Goal: Task Accomplishment & Management: Complete application form

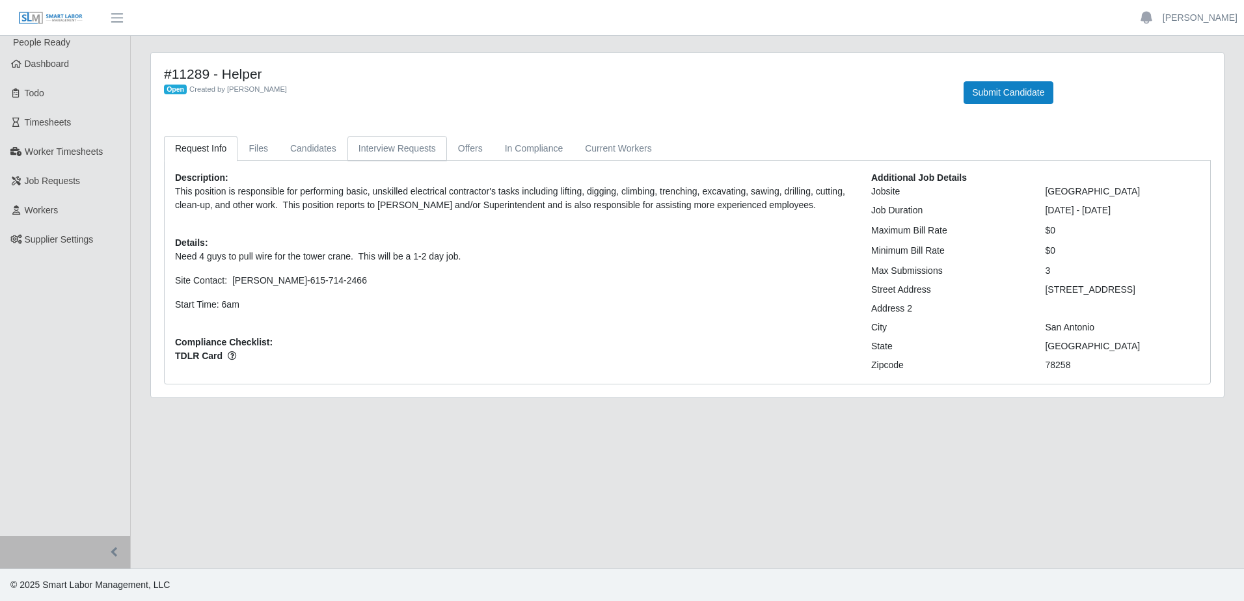
click at [384, 152] on link "Interview Requests" at bounding box center [397, 148] width 100 height 25
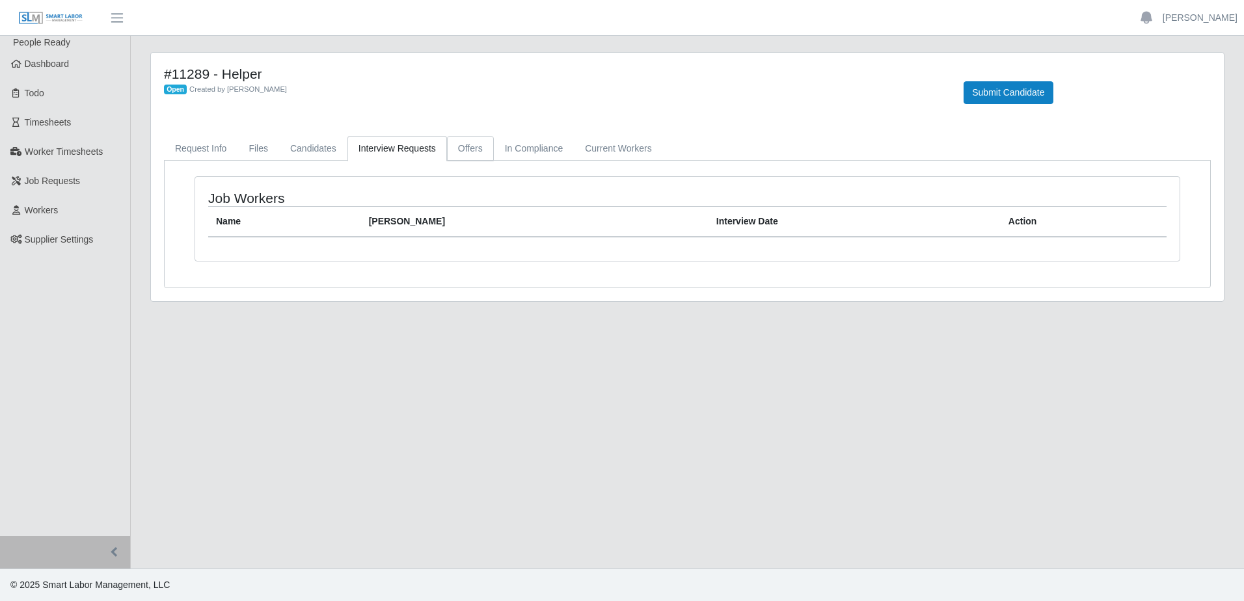
click at [470, 150] on link "Offers" at bounding box center [470, 148] width 47 height 25
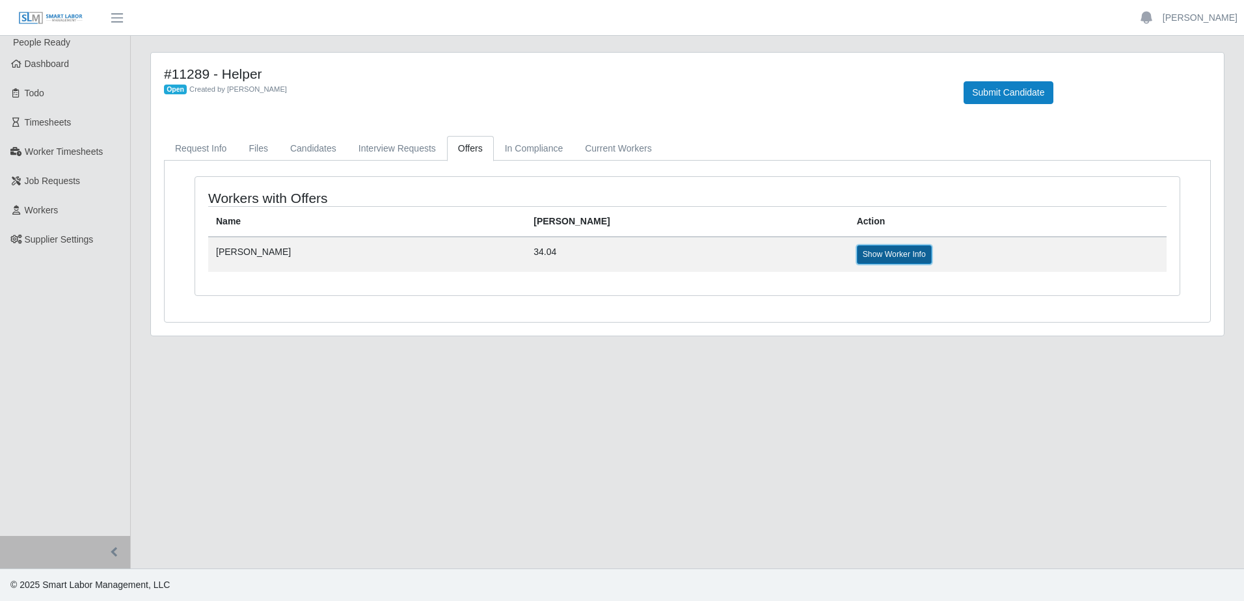
click at [857, 251] on link "Show Worker Info" at bounding box center [894, 254] width 75 height 18
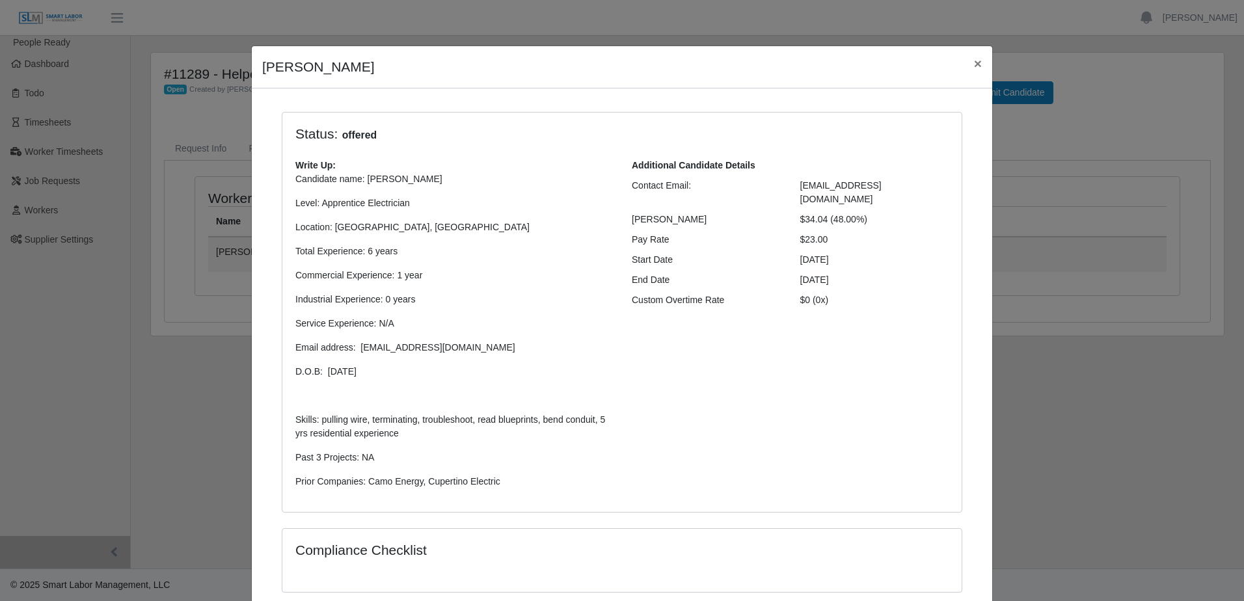
scroll to position [190, 0]
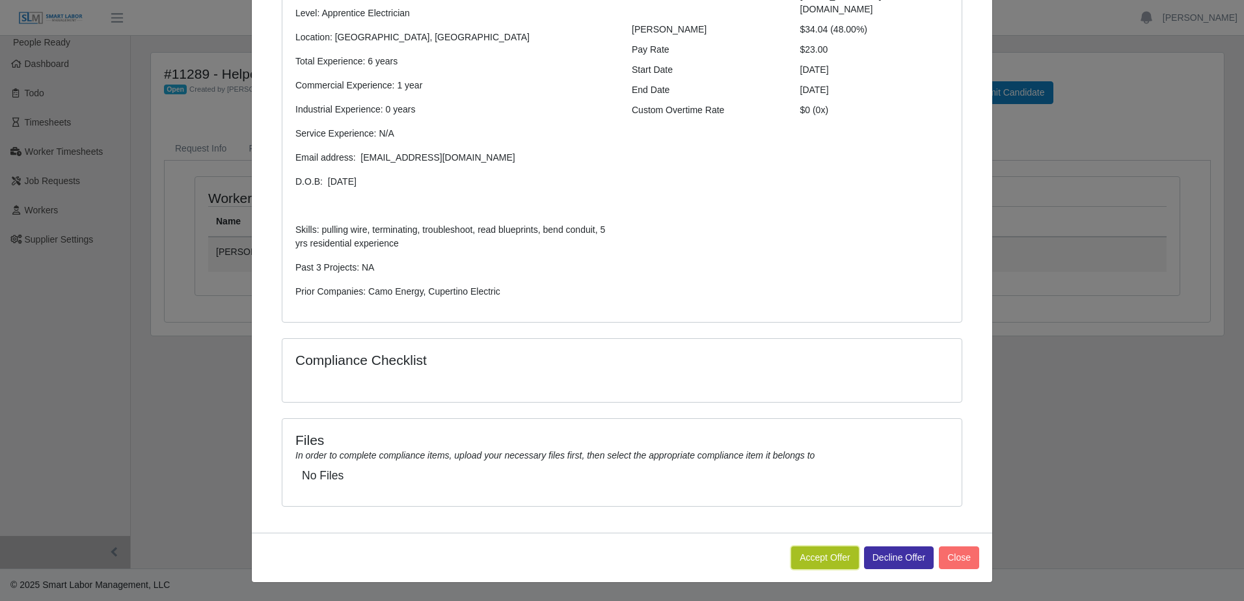
click at [809, 552] on button "Accept Offer" at bounding box center [825, 557] width 68 height 23
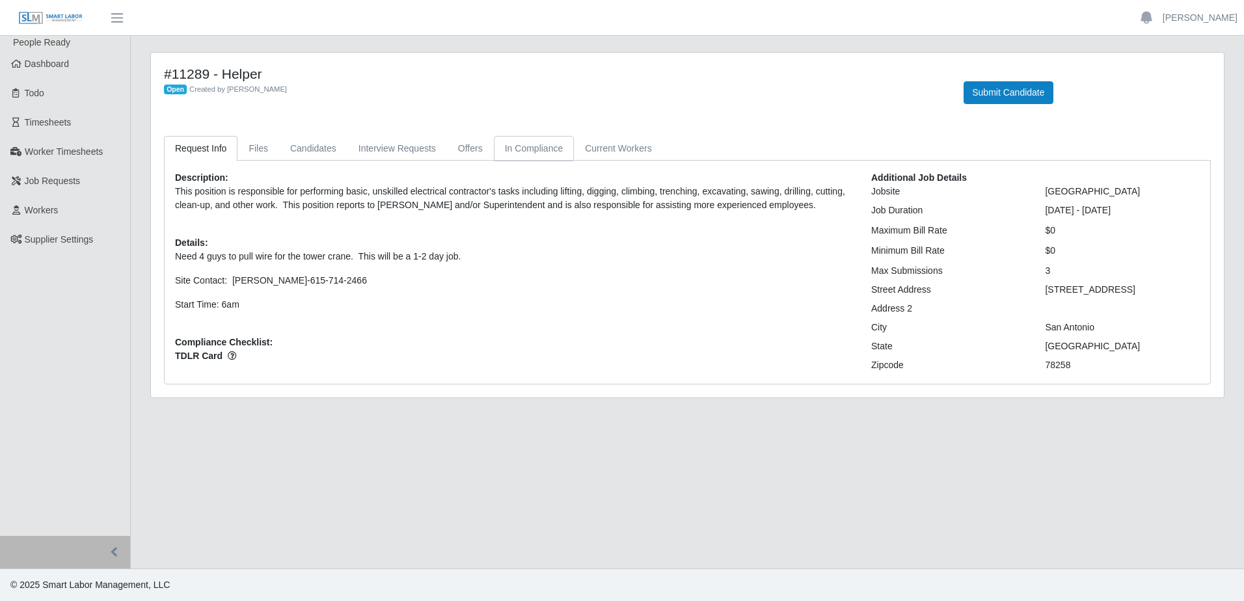
click at [544, 155] on link "In Compliance" at bounding box center [534, 148] width 81 height 25
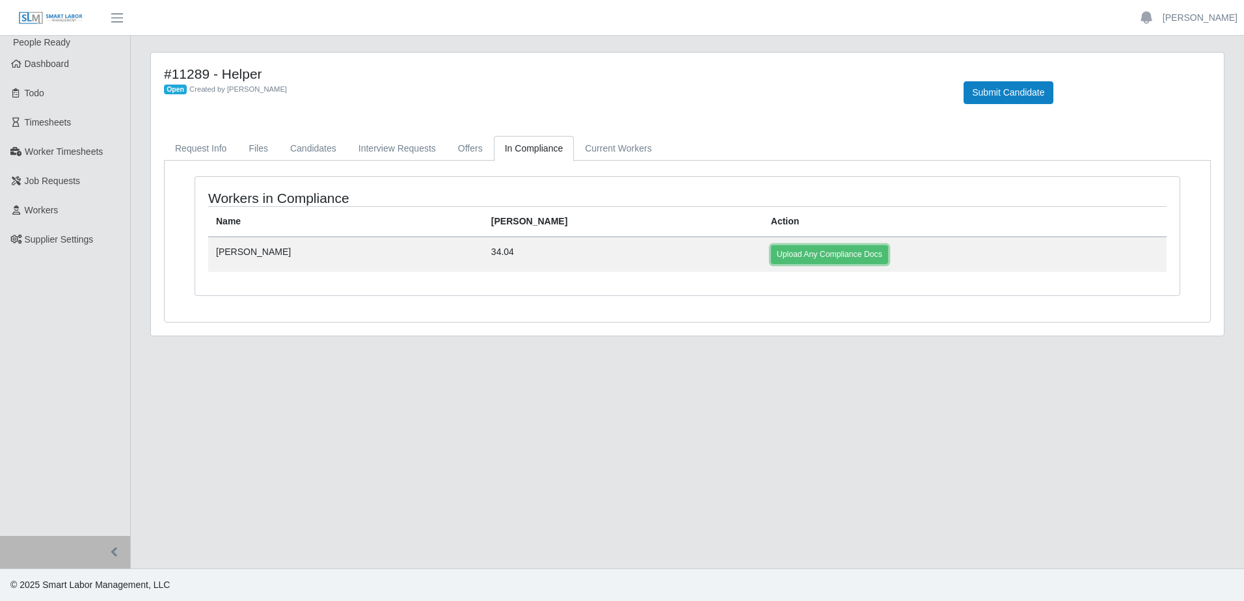
click at [771, 252] on link "Upload Any Compliance Docs" at bounding box center [829, 254] width 117 height 18
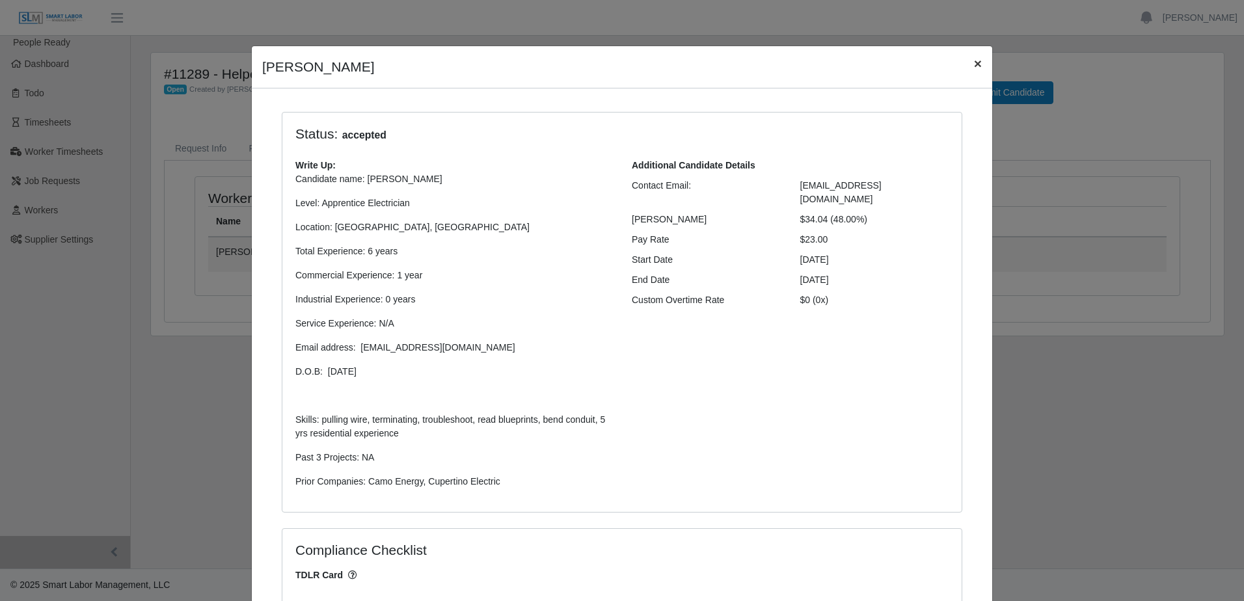
click at [974, 65] on span "×" at bounding box center [978, 63] width 8 height 15
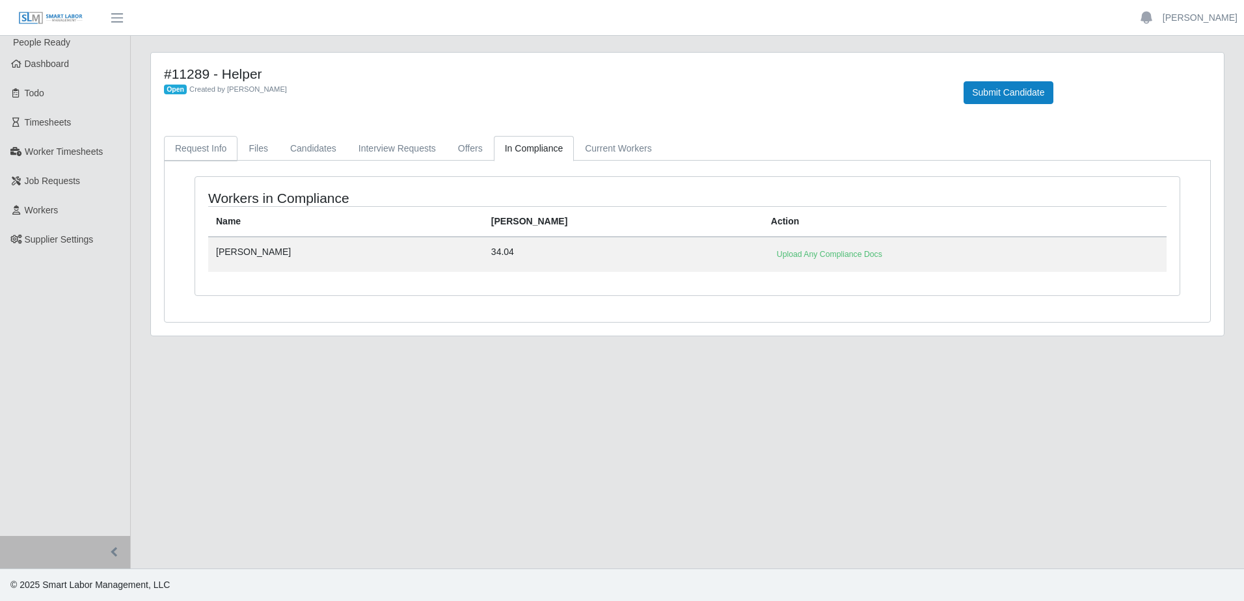
click at [203, 150] on link "Request Info" at bounding box center [200, 148] width 73 height 25
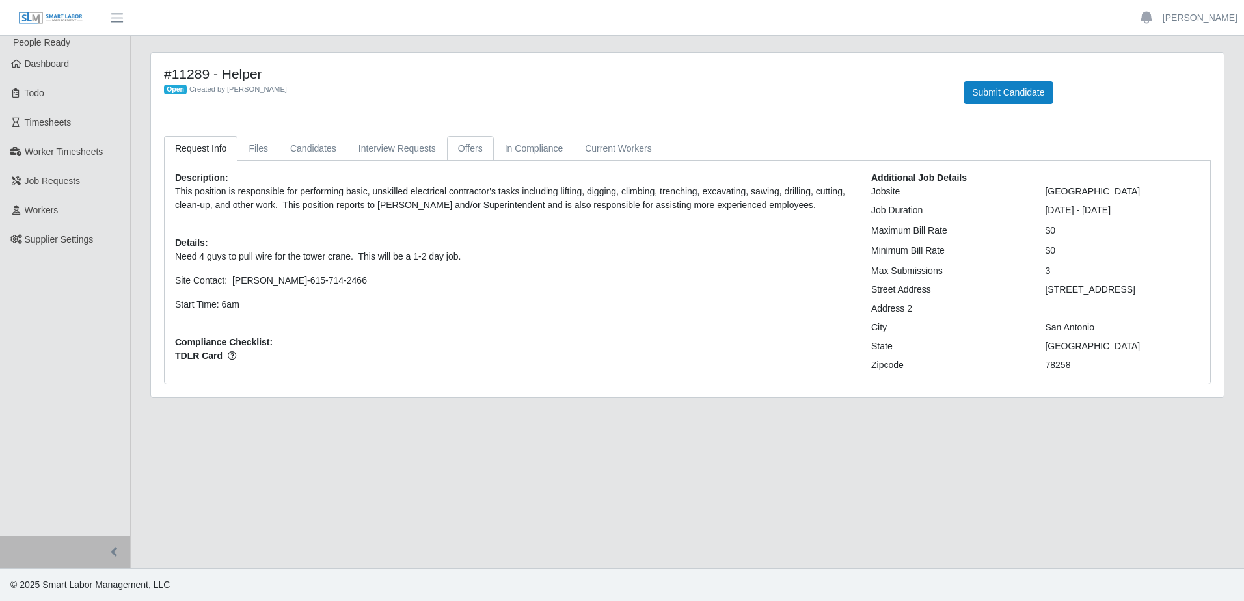
click at [469, 155] on link "Offers" at bounding box center [470, 148] width 47 height 25
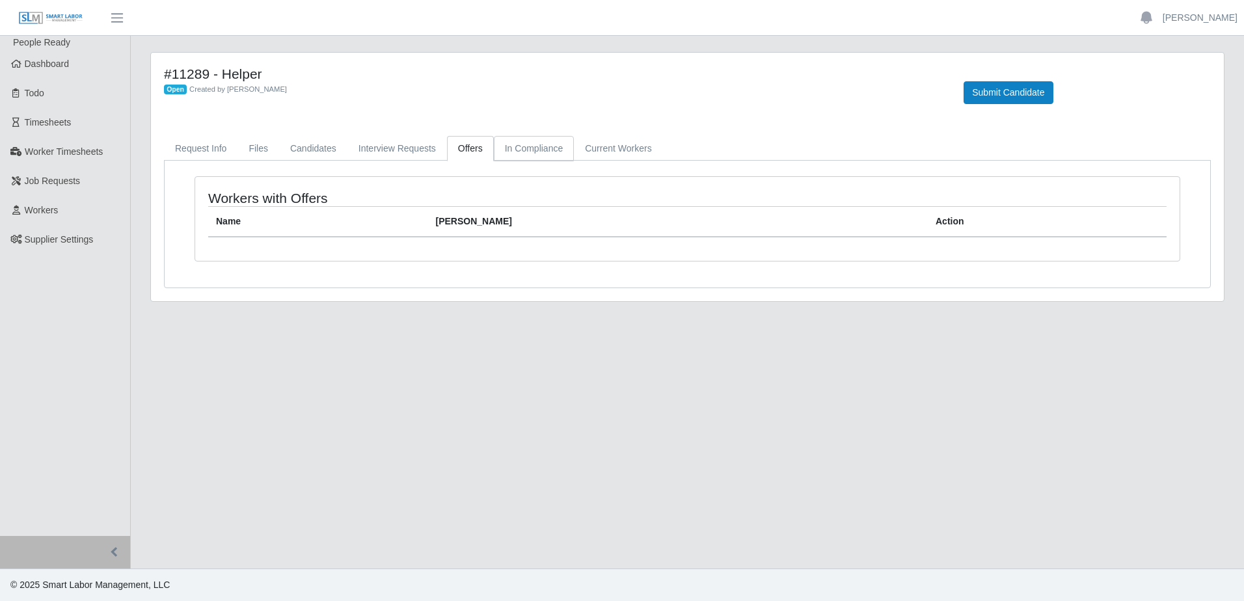
click at [518, 152] on link "In Compliance" at bounding box center [534, 148] width 81 height 25
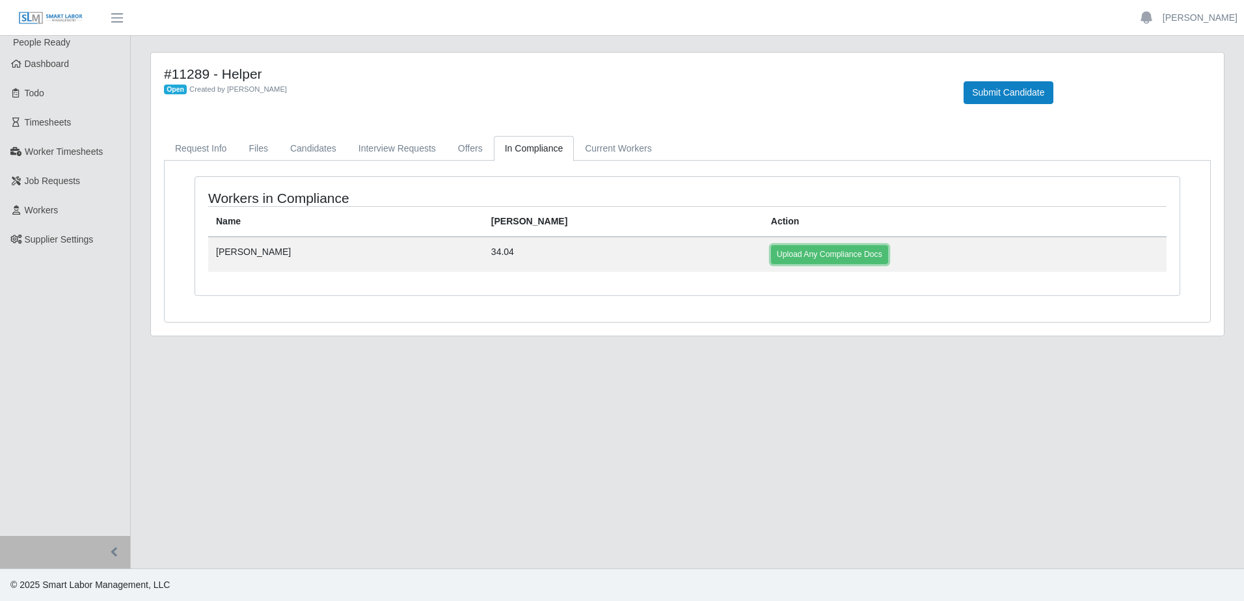
click at [771, 254] on link "Upload Any Compliance Docs" at bounding box center [829, 254] width 117 height 18
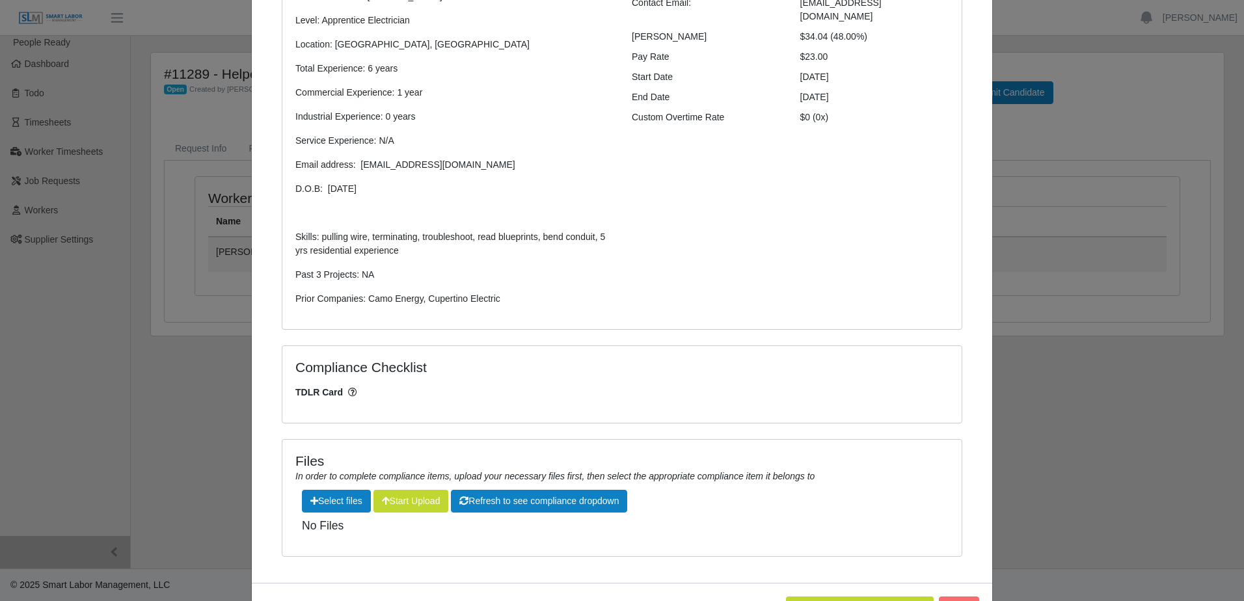
scroll to position [233, 0]
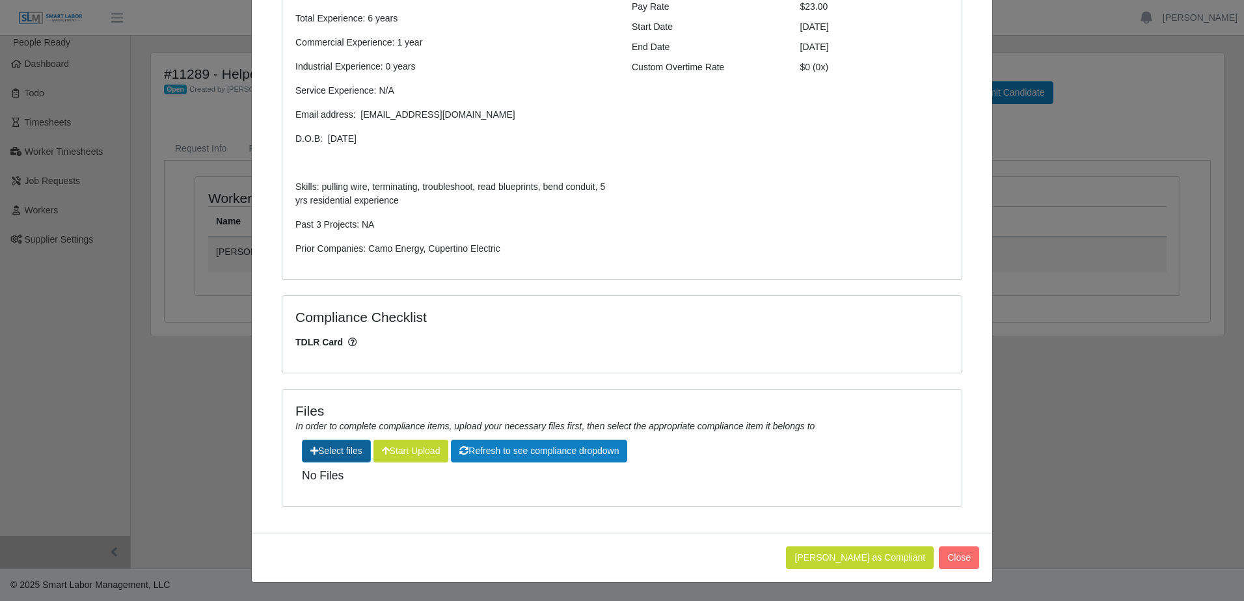
click at [334, 451] on label"] at bounding box center [336, 450] width 68 height 21
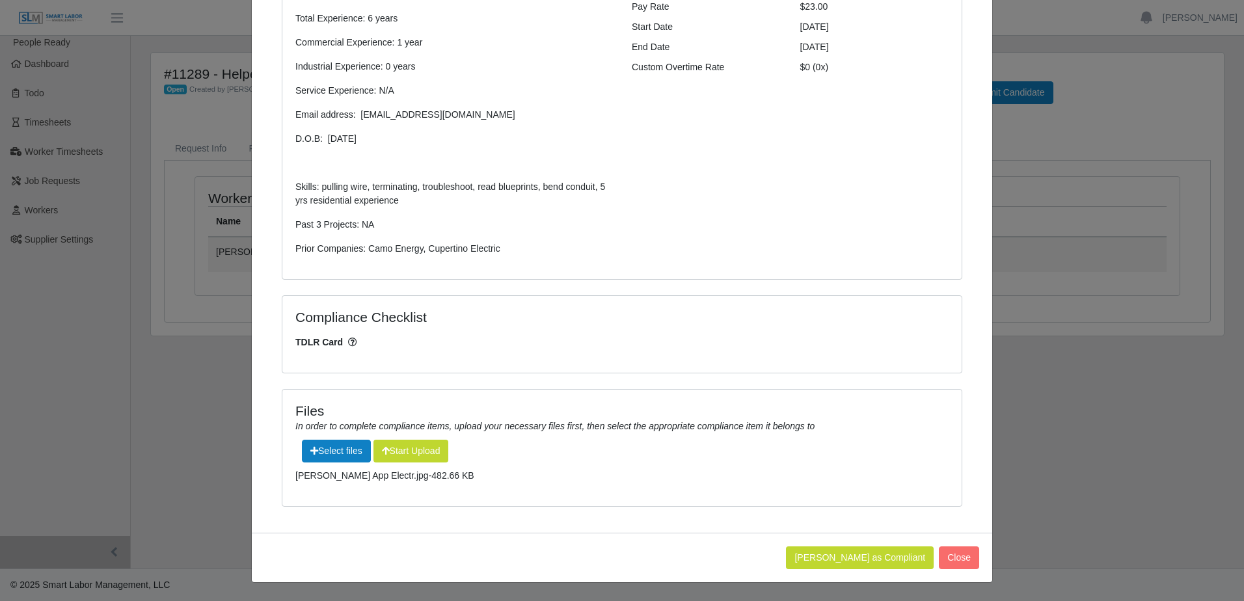
click at [399, 483] on div "Files In order to complete compliance items, upload your necessary files first,…" at bounding box center [621, 448] width 679 height 116
click at [409, 455] on button "Start Upload" at bounding box center [410, 451] width 75 height 23
click at [517, 451] on button "Refresh to see compliance dropdown" at bounding box center [539, 451] width 176 height 23
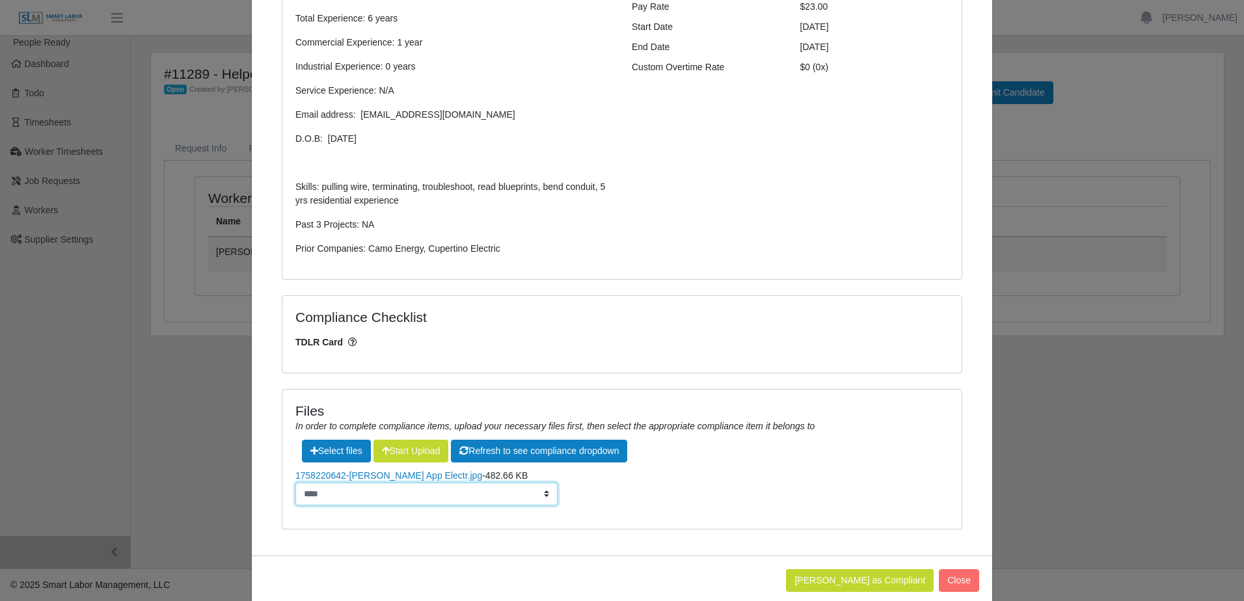
click at [487, 494] on select "**** *********" at bounding box center [426, 494] width 262 height 23
select select "**********"
click at [295, 483] on select "**** *********" at bounding box center [426, 494] width 262 height 23
click at [857, 575] on button "Mark Worker as Compliant" at bounding box center [860, 580] width 148 height 23
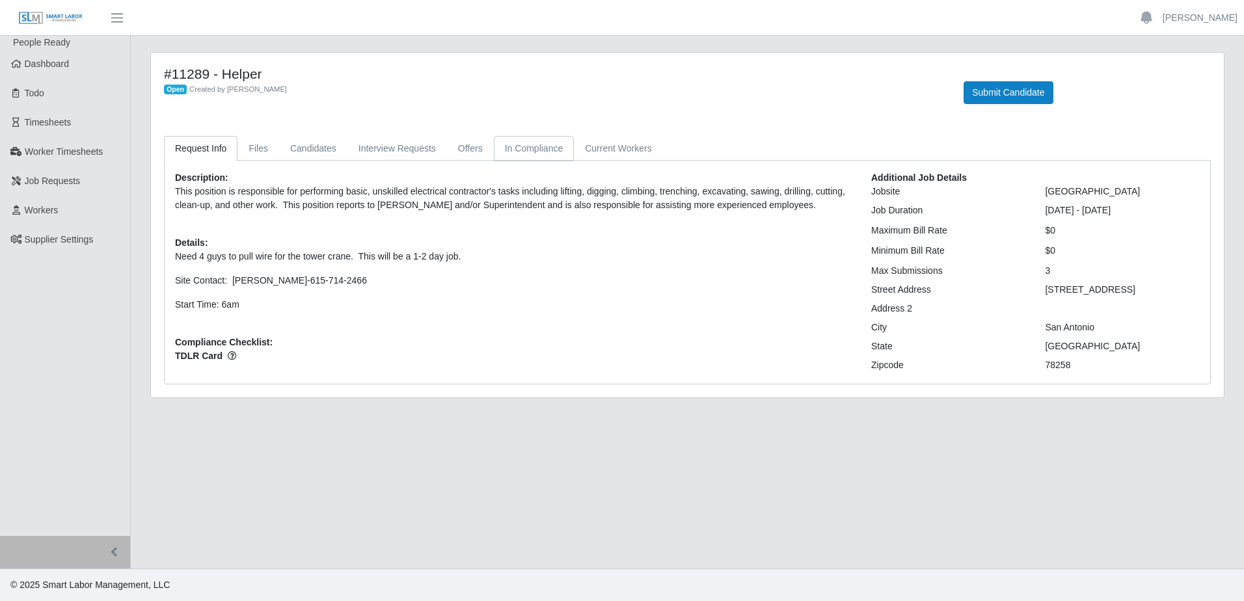
click at [546, 146] on link "In Compliance" at bounding box center [534, 148] width 81 height 25
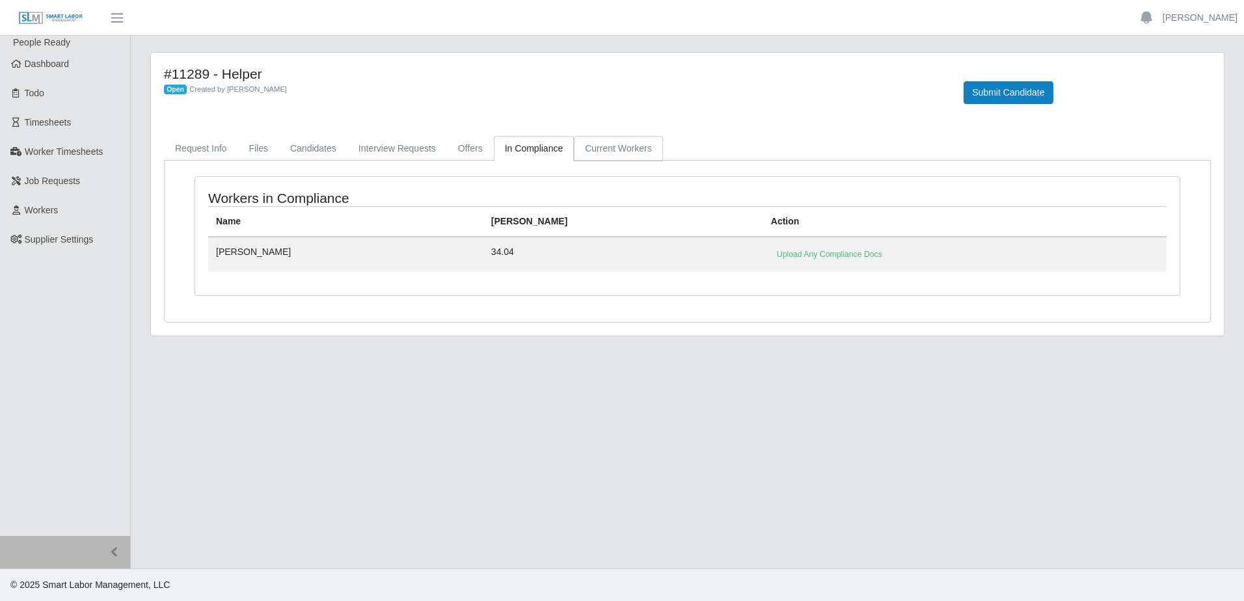
click at [607, 152] on link "Current Workers" at bounding box center [618, 148] width 88 height 25
